Goal: Check status: Check status

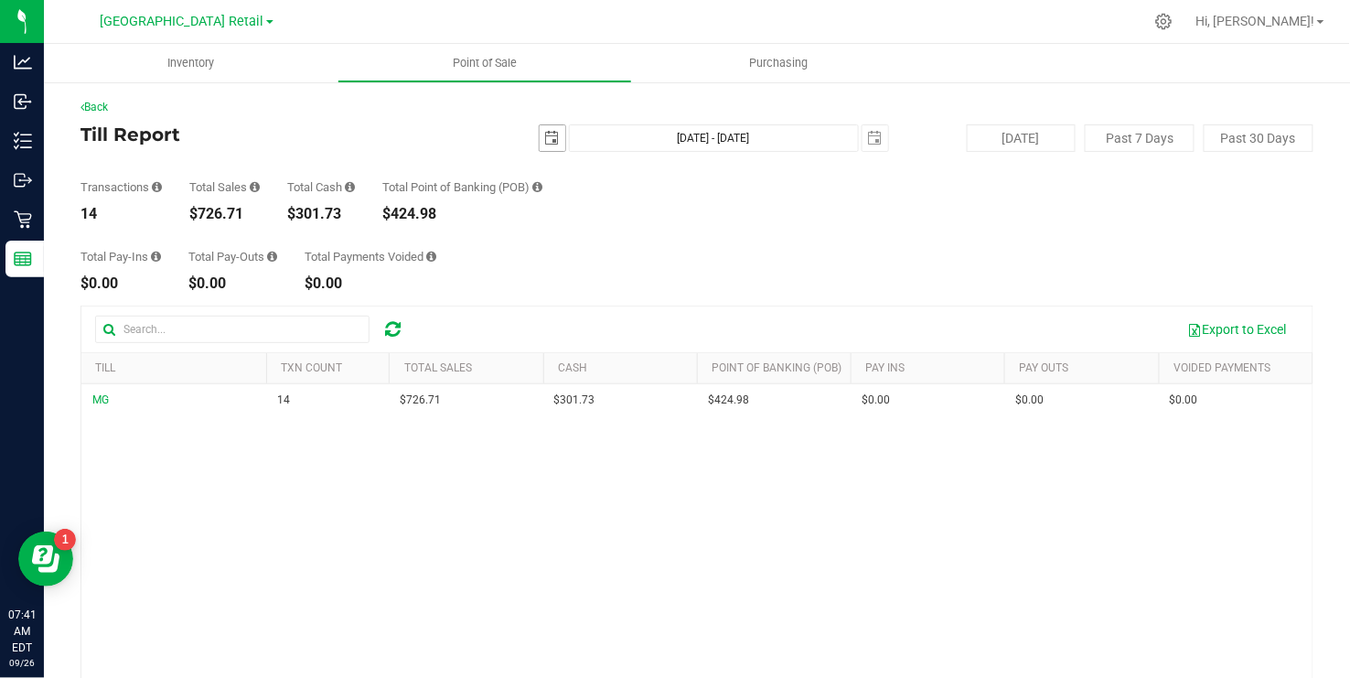
click at [552, 145] on span "select" at bounding box center [552, 138] width 15 height 15
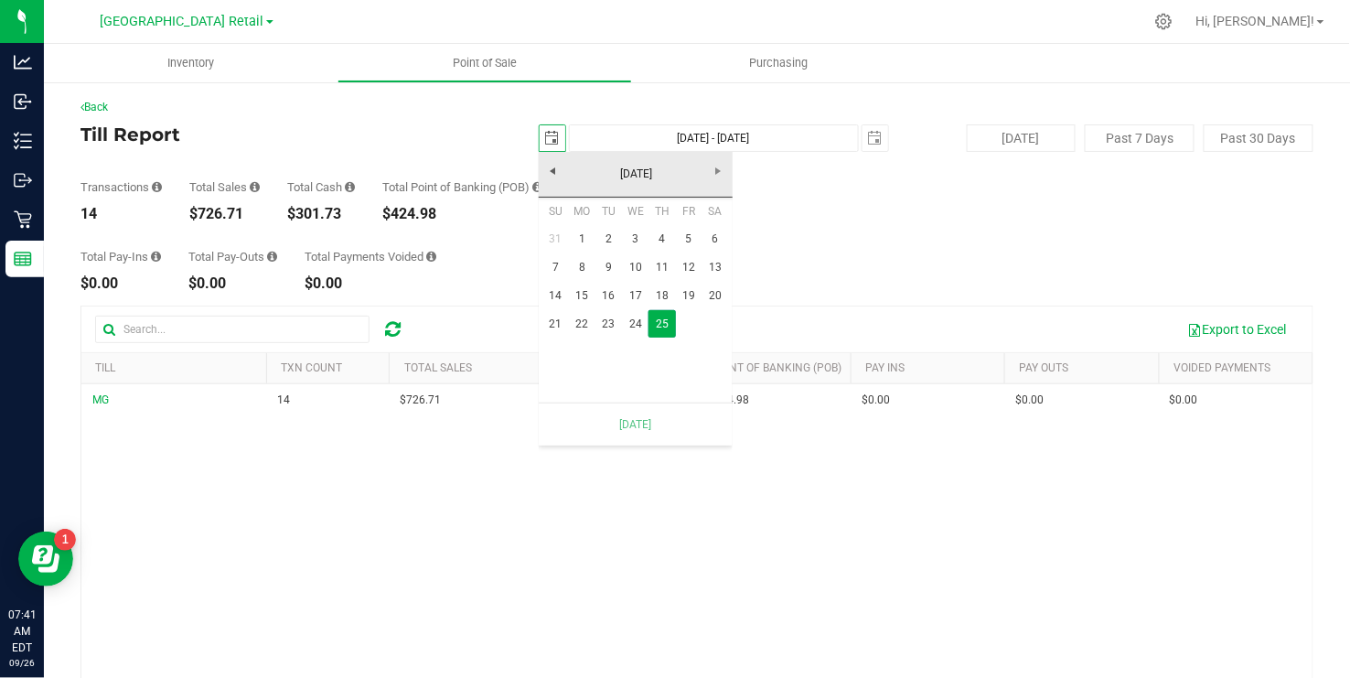
scroll to position [0, 46]
click at [635, 325] on link "24" at bounding box center [635, 324] width 27 height 28
type input "[DATE]"
type input "[DATE] - [DATE]"
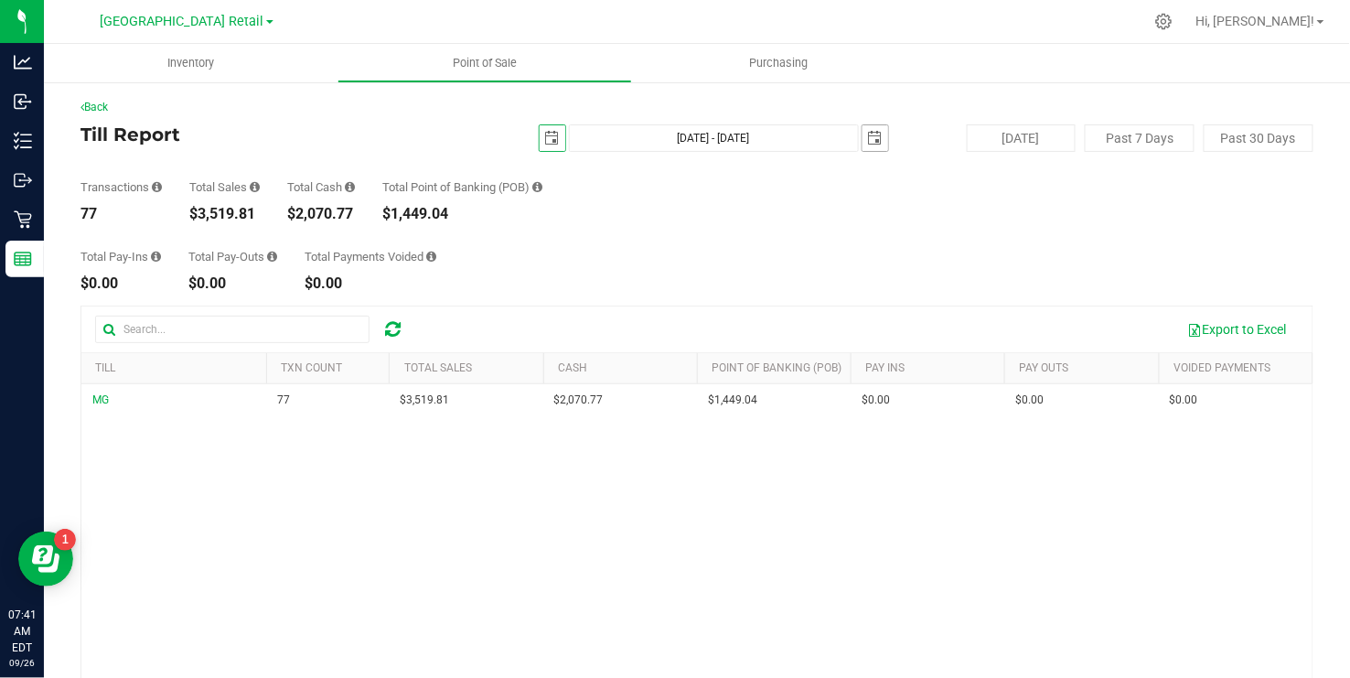
click at [875, 146] on span "select" at bounding box center [876, 138] width 26 height 26
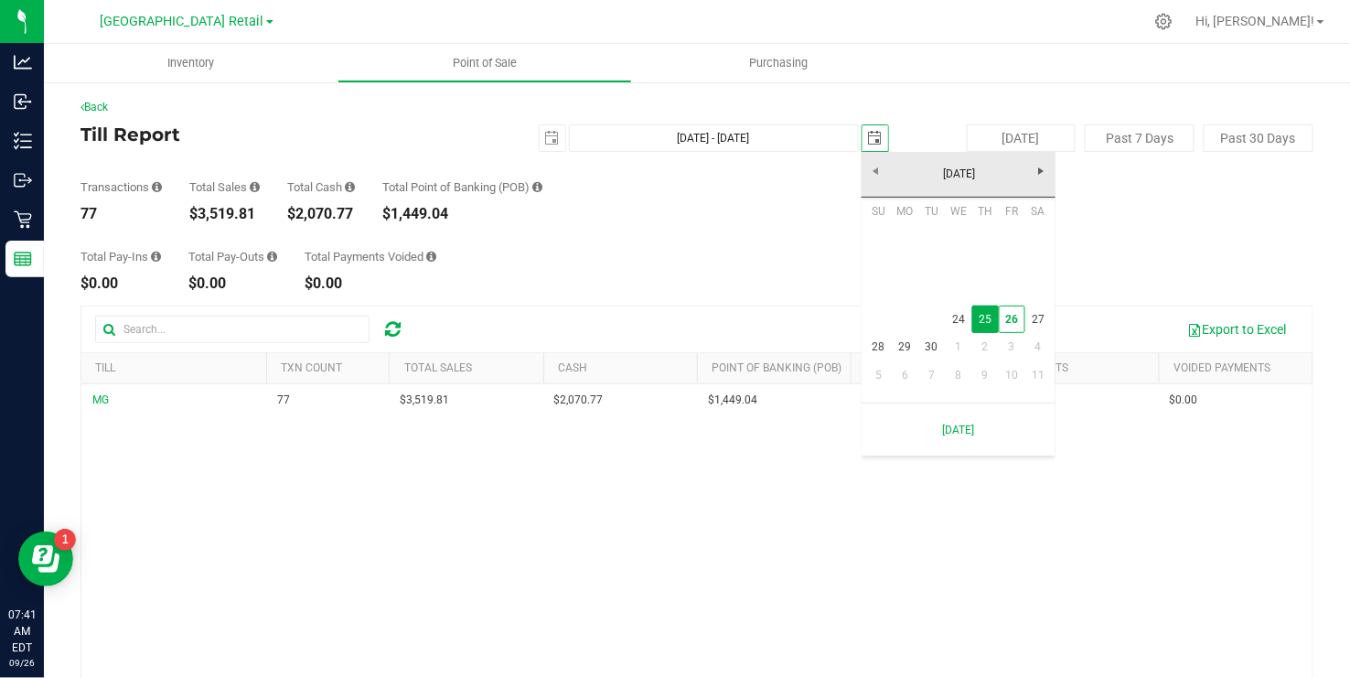
scroll to position [0, 46]
click at [875, 146] on span "select" at bounding box center [876, 138] width 26 height 26
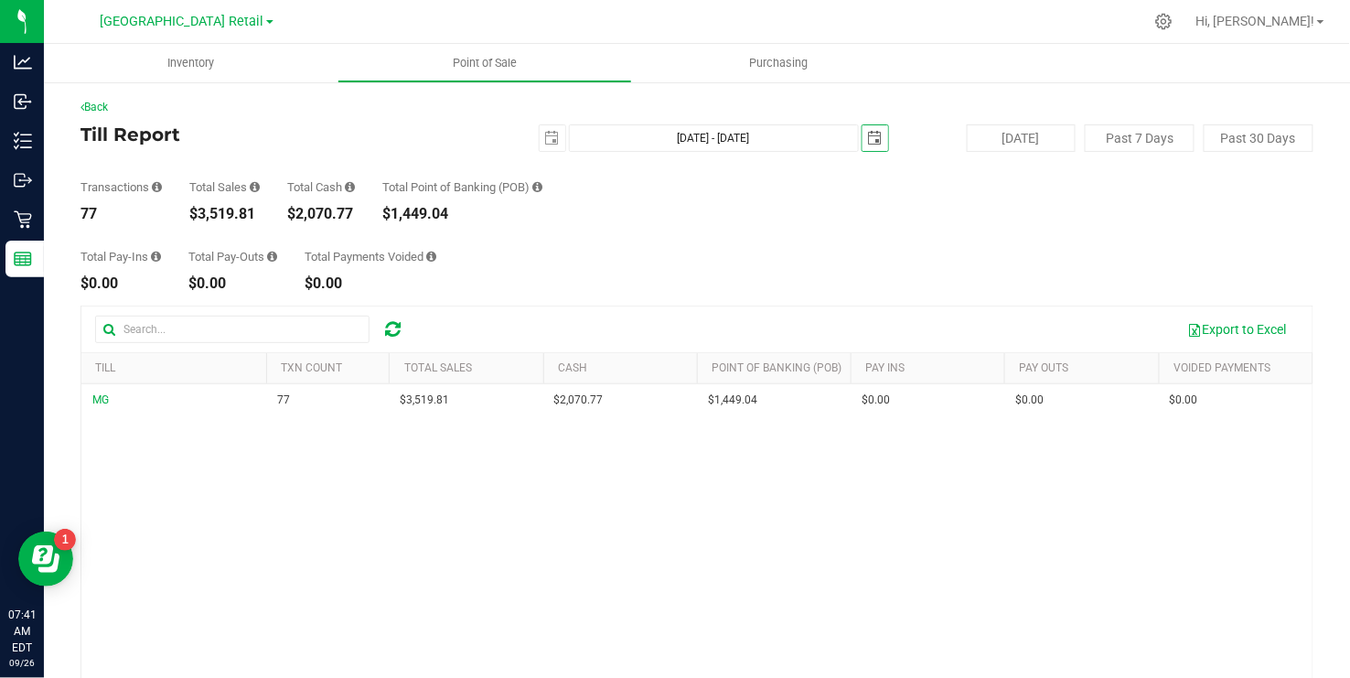
click at [872, 141] on span "select" at bounding box center [875, 138] width 15 height 15
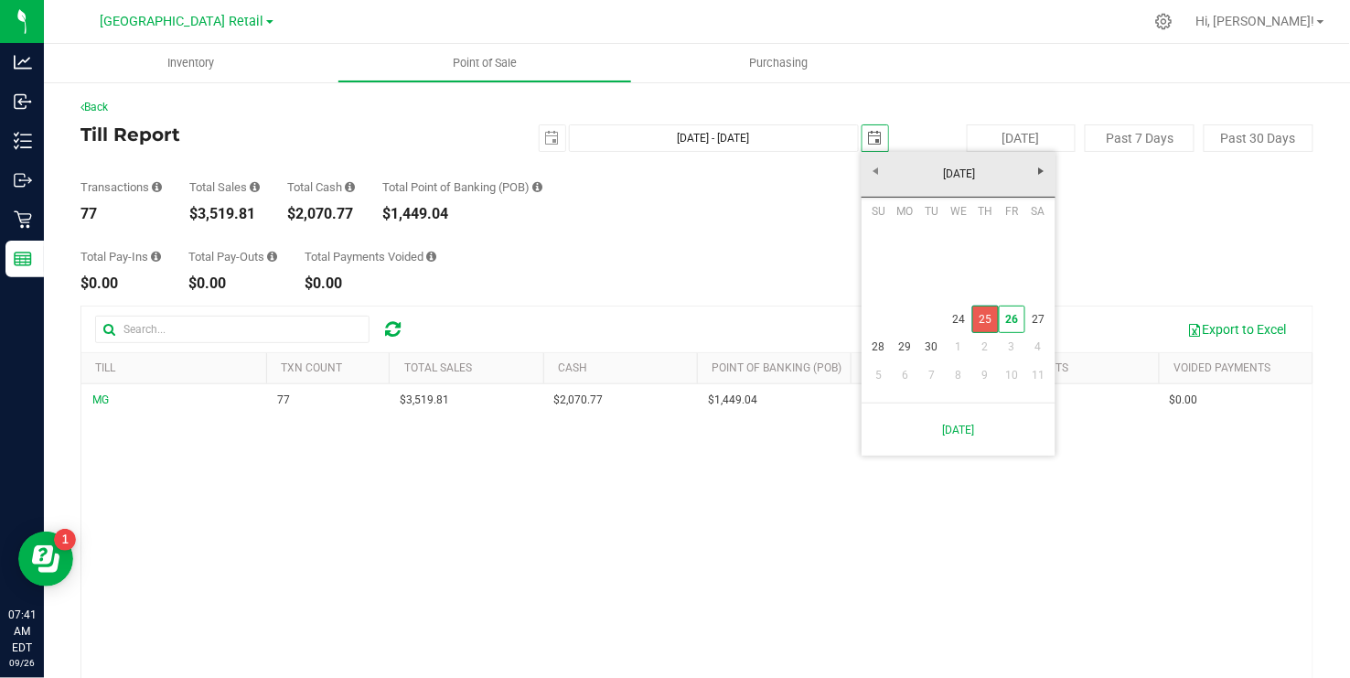
click at [992, 324] on link "25" at bounding box center [985, 320] width 27 height 28
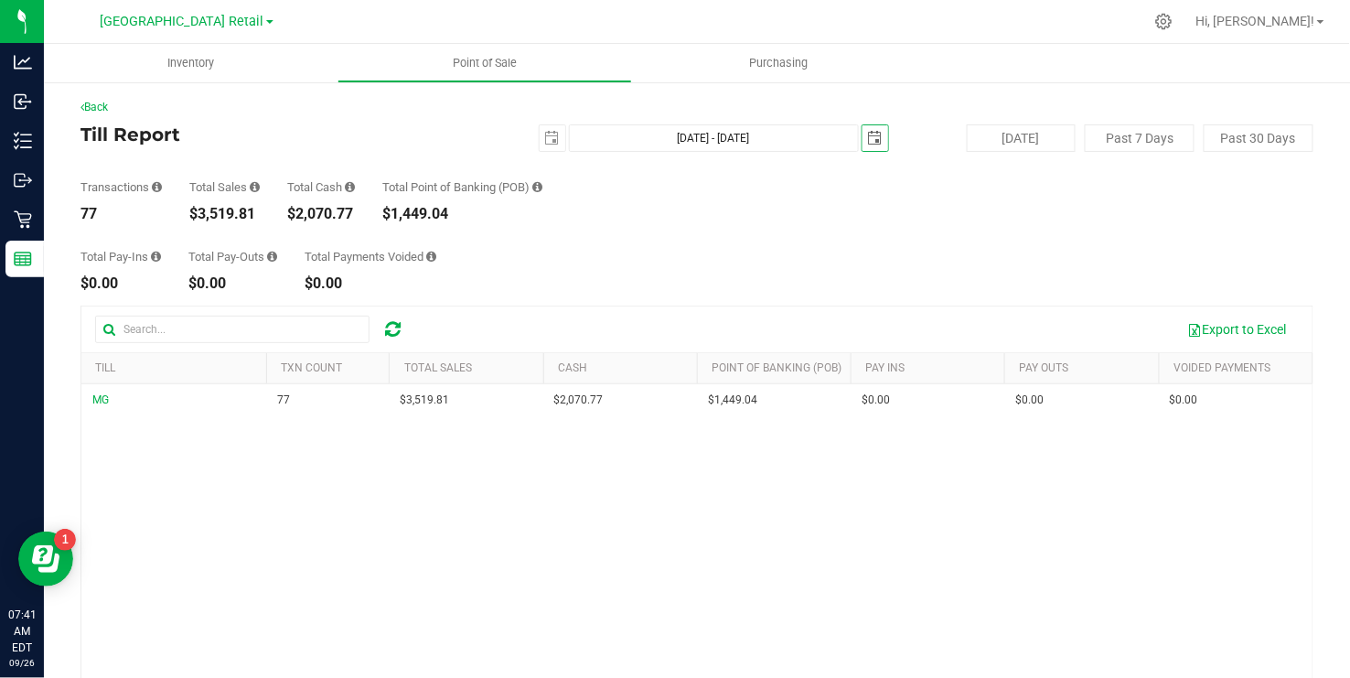
scroll to position [2, 0]
click at [563, 129] on span "select" at bounding box center [553, 136] width 26 height 26
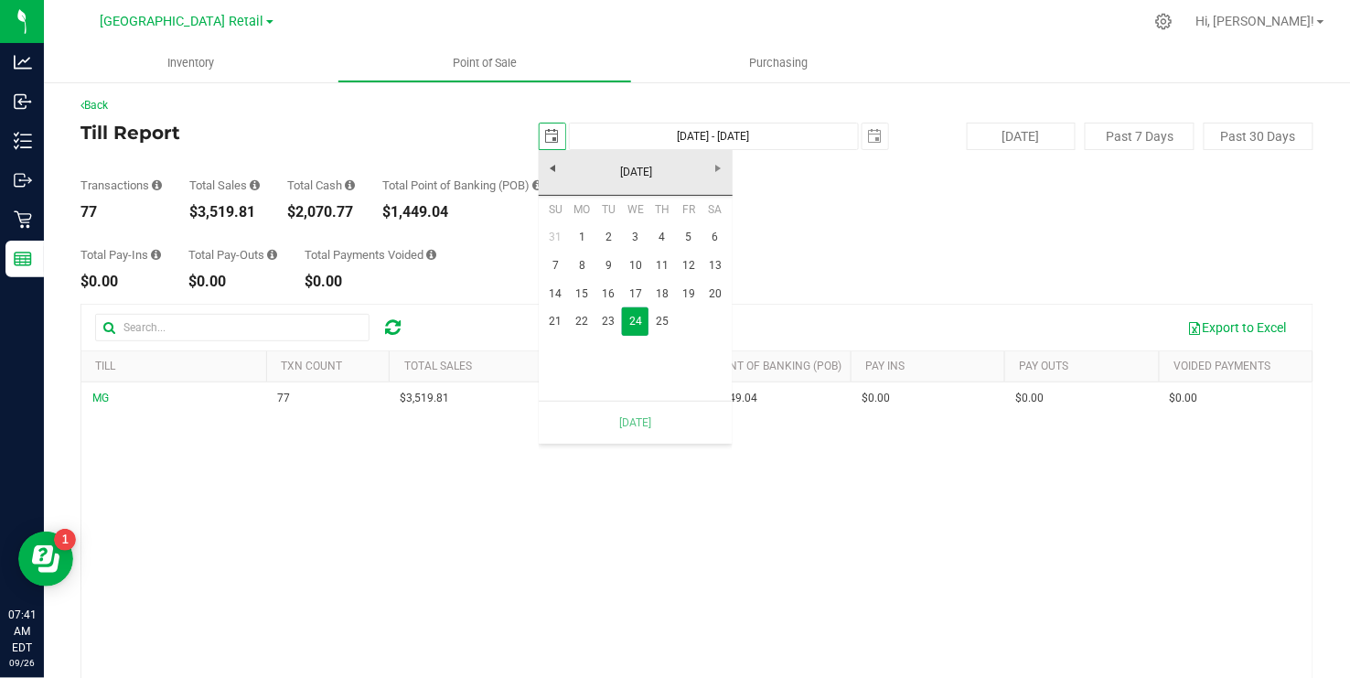
scroll to position [0, 46]
click at [629, 323] on link "24" at bounding box center [635, 321] width 27 height 28
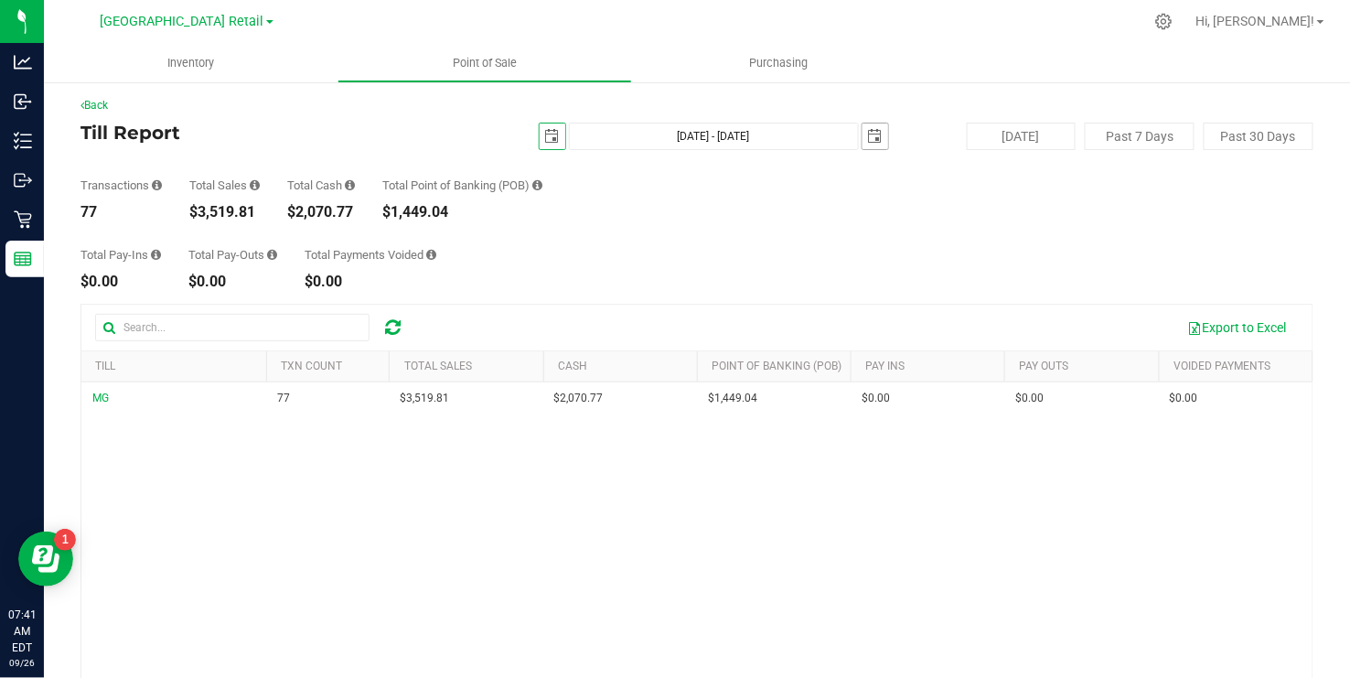
click at [873, 141] on span "select" at bounding box center [875, 136] width 15 height 15
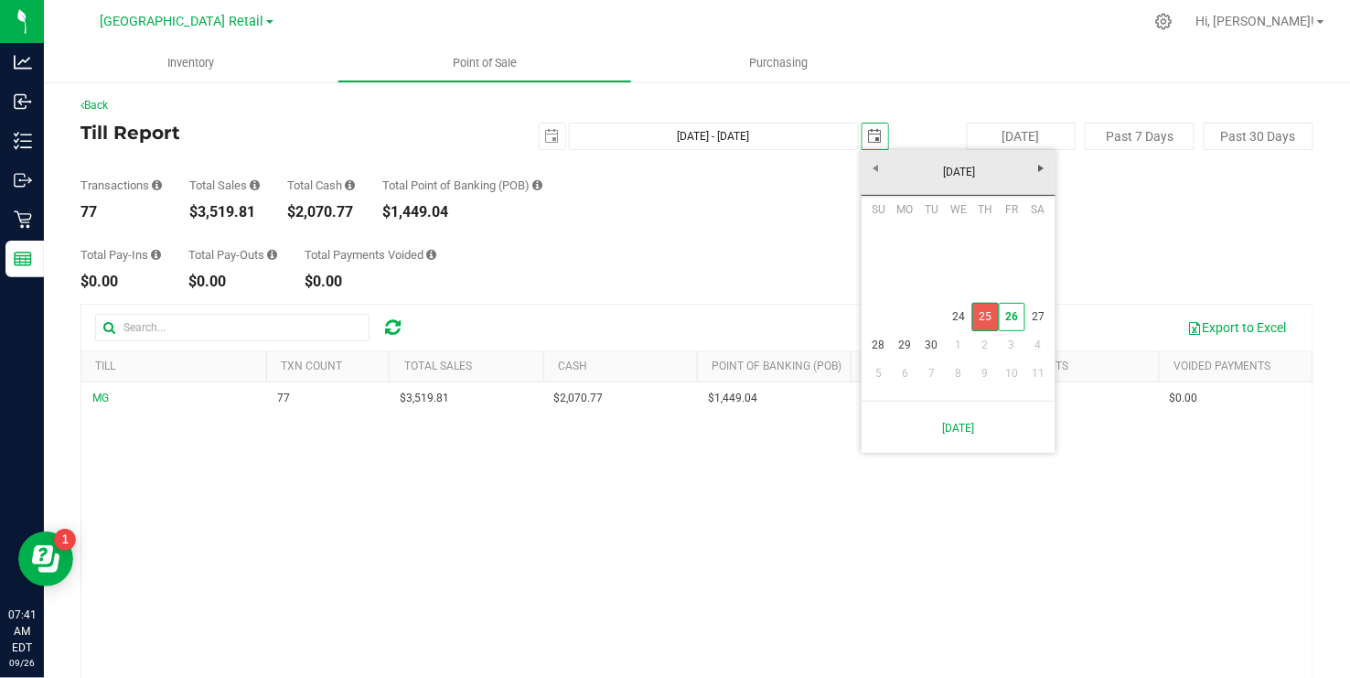
click at [988, 317] on link "25" at bounding box center [985, 317] width 27 height 28
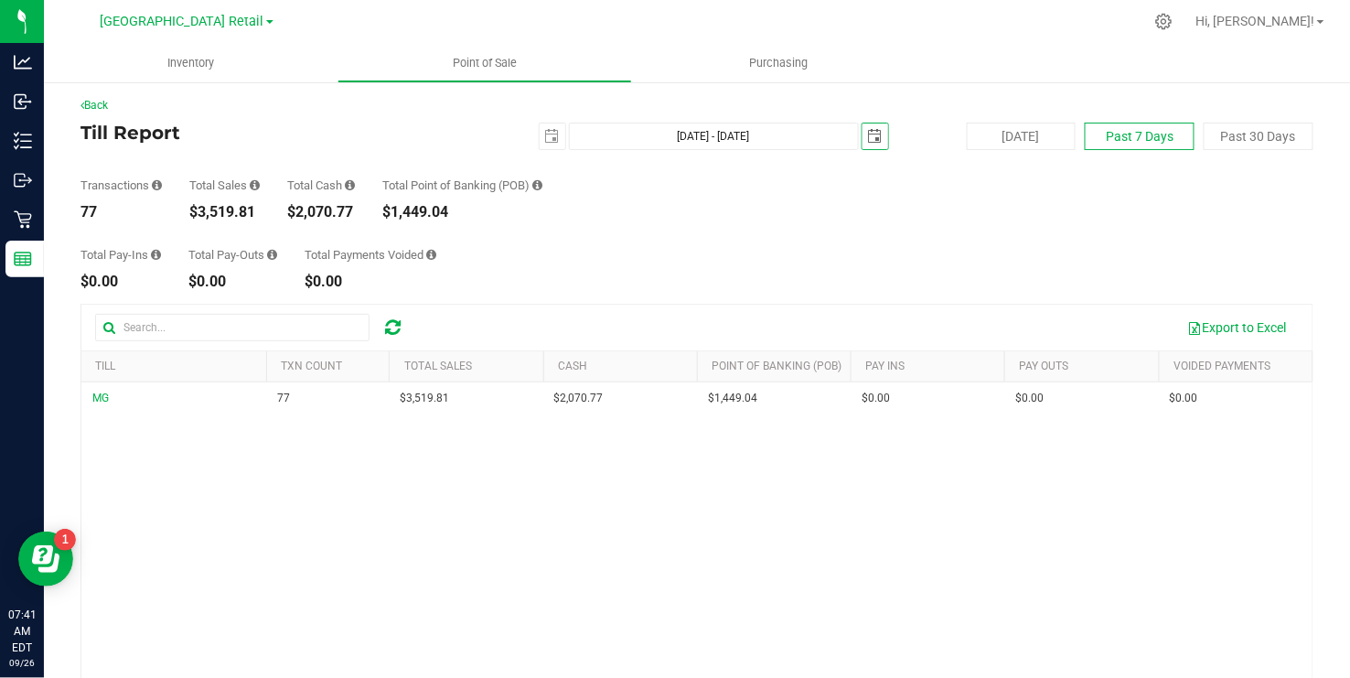
click at [1132, 145] on button "Past 7 Days" at bounding box center [1140, 136] width 110 height 27
type input "[DATE]"
type input "[DATE] - [DATE]"
type input "[DATE]"
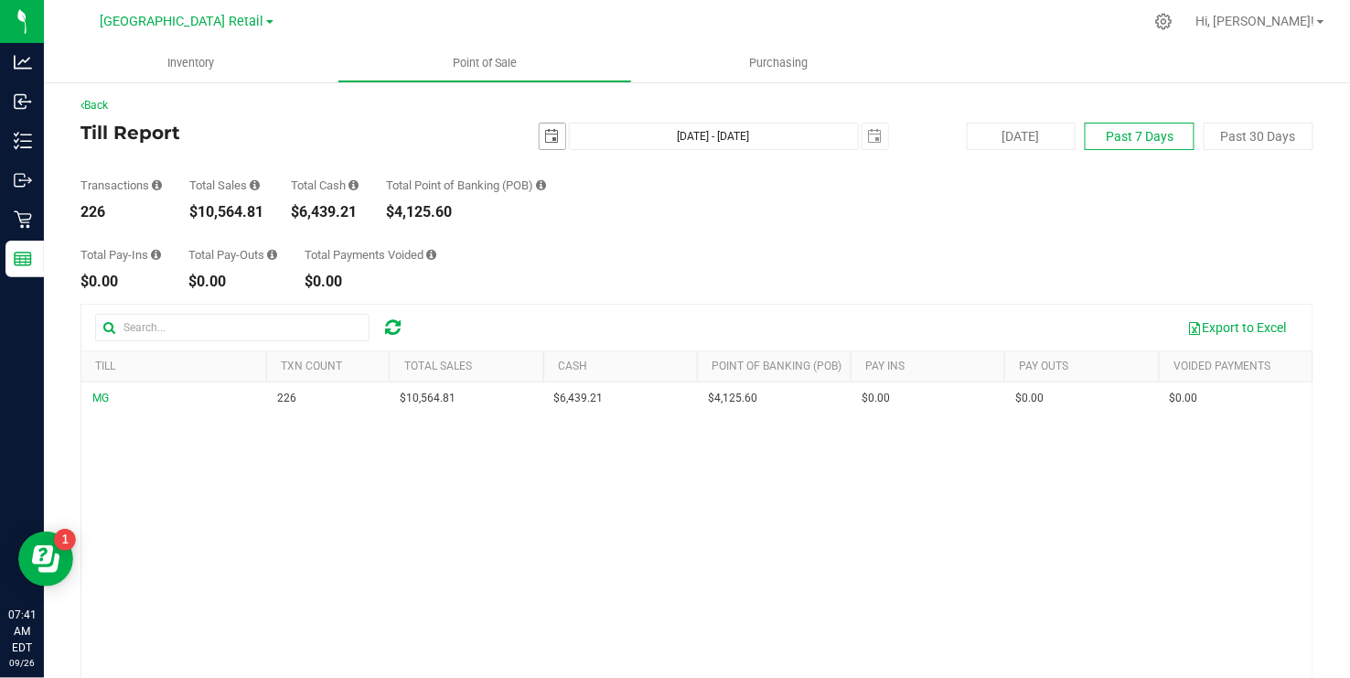
click at [556, 133] on span "select" at bounding box center [552, 136] width 15 height 15
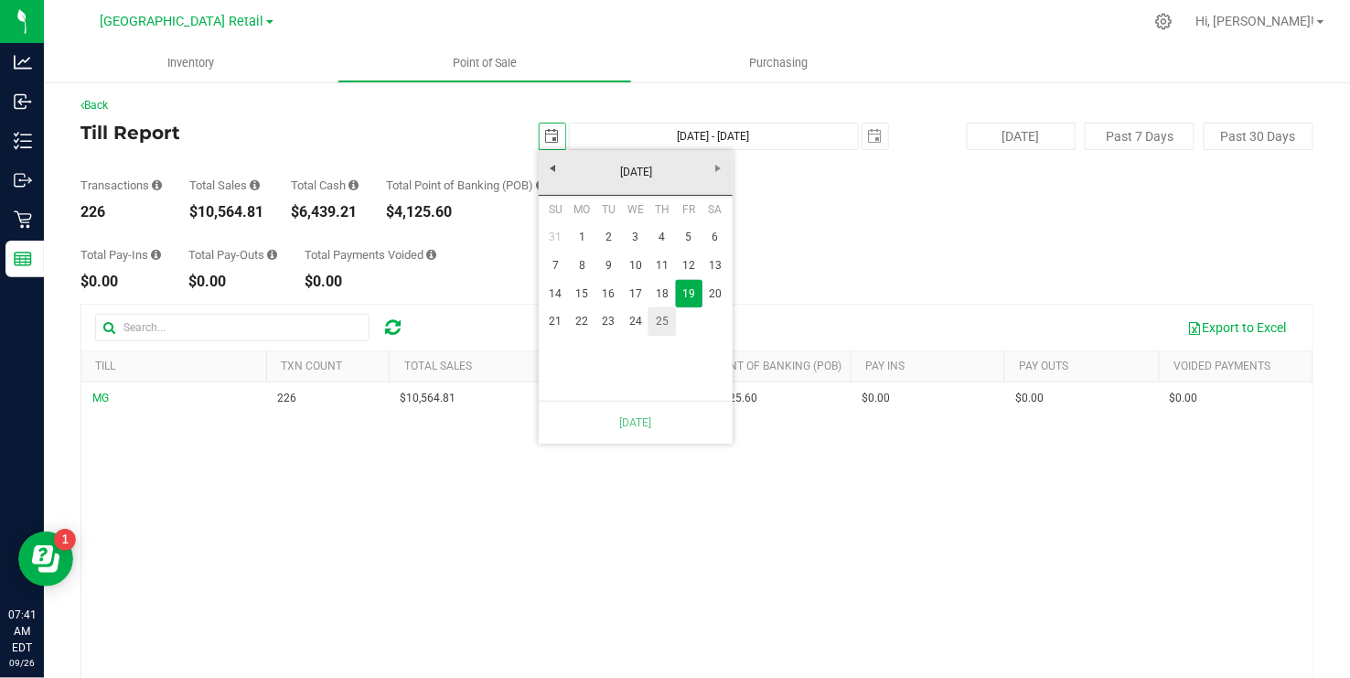
click at [657, 320] on link "25" at bounding box center [662, 321] width 27 height 28
type input "[DATE]"
type input "[DATE] - [DATE]"
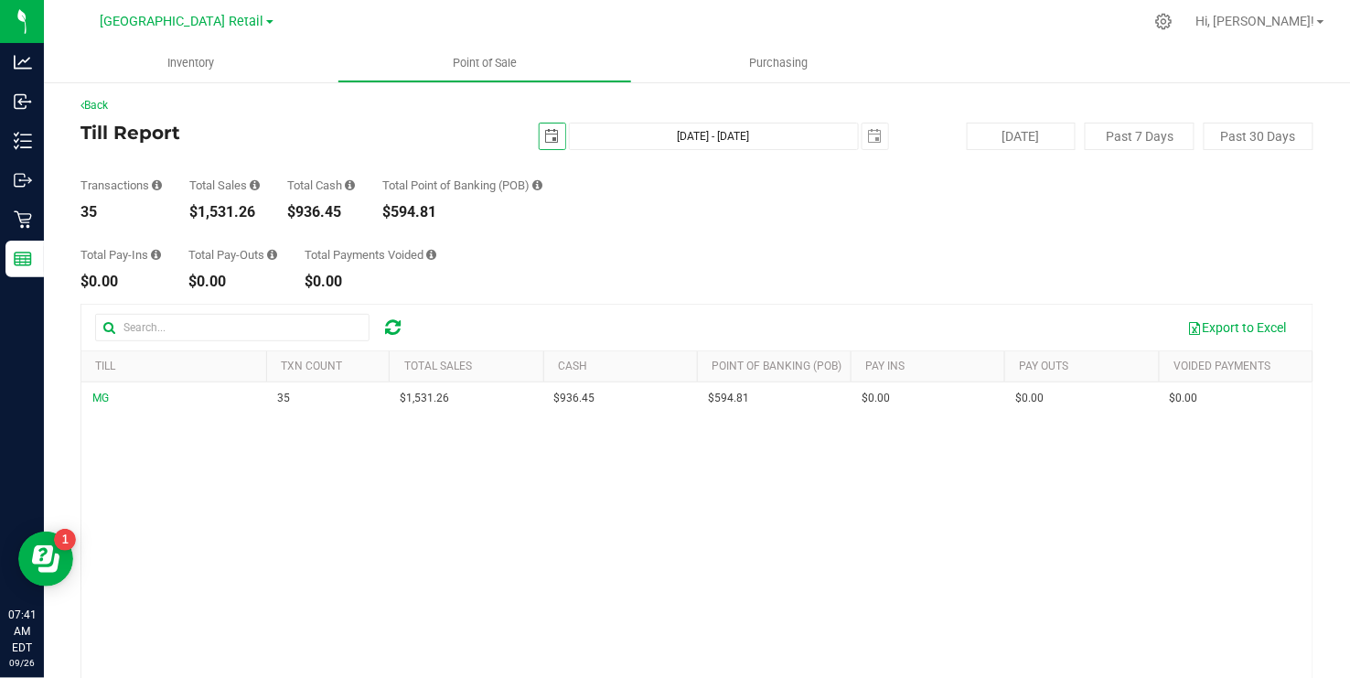
click at [552, 130] on span "select" at bounding box center [552, 136] width 15 height 15
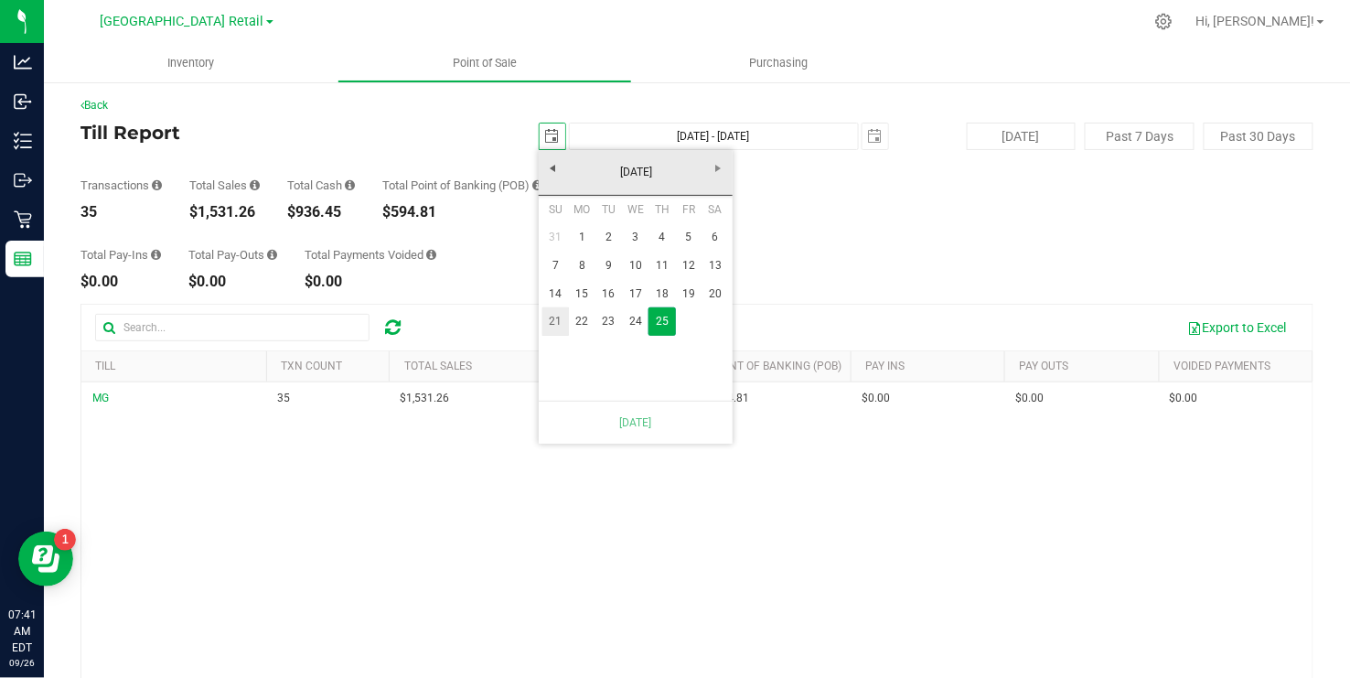
click at [558, 317] on link "21" at bounding box center [555, 321] width 27 height 28
type input "[DATE]"
type input "[DATE] - [DATE]"
